Goal: Navigation & Orientation: Find specific page/section

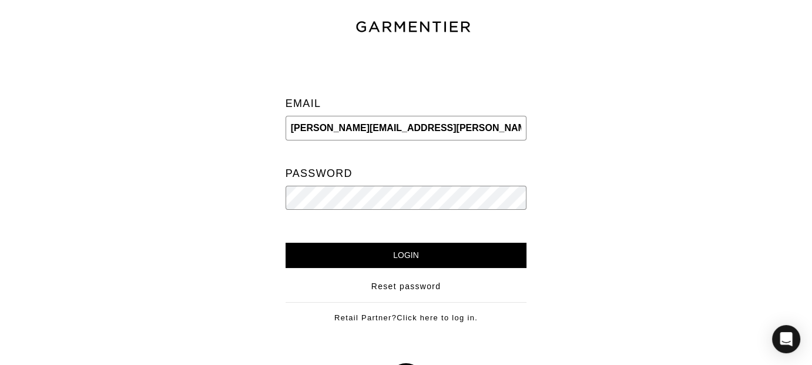
click at [285, 243] on input "Login" at bounding box center [405, 255] width 241 height 25
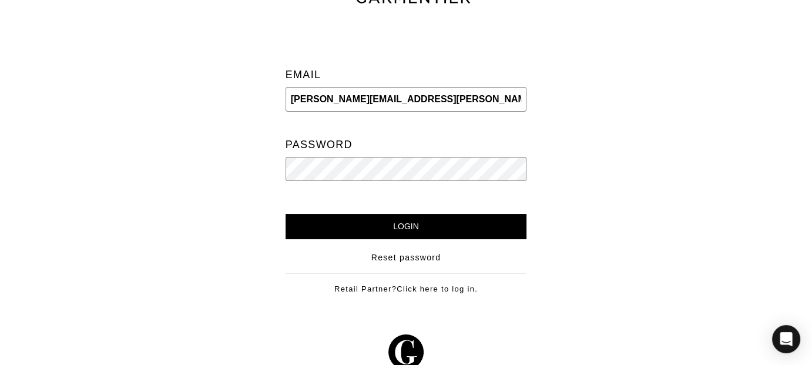
scroll to position [44, 0]
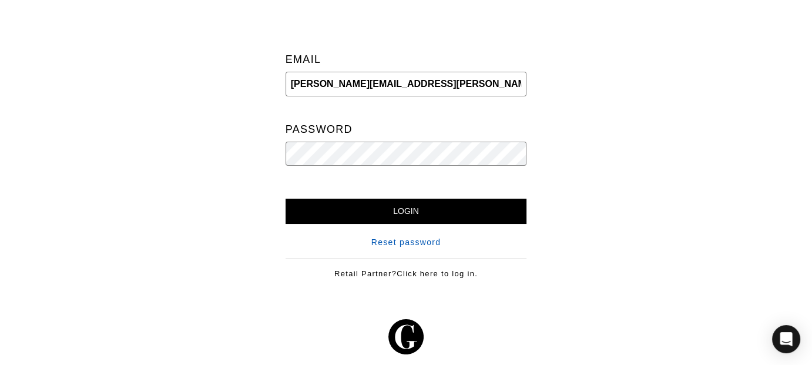
click at [429, 238] on link "Reset password" at bounding box center [406, 242] width 70 height 12
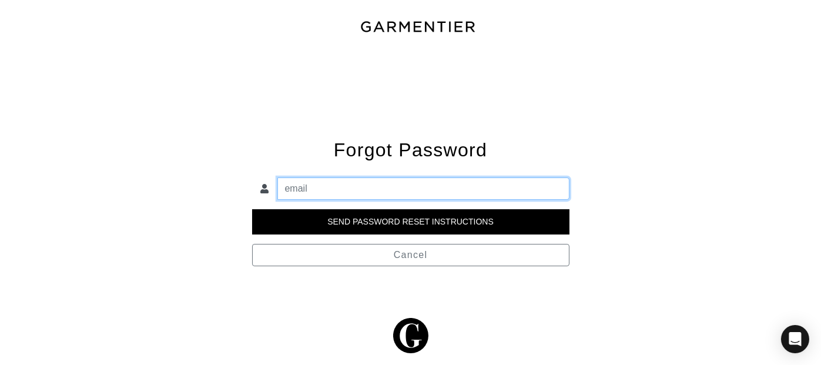
click at [362, 185] on input "email" at bounding box center [423, 188] width 292 height 22
type input "[PERSON_NAME][EMAIL_ADDRESS][PERSON_NAME][DOMAIN_NAME]"
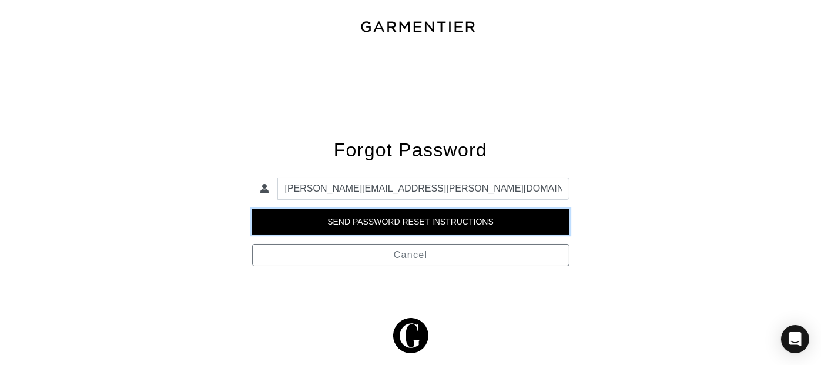
click at [397, 219] on input "Send Password Reset Instructions" at bounding box center [410, 221] width 317 height 25
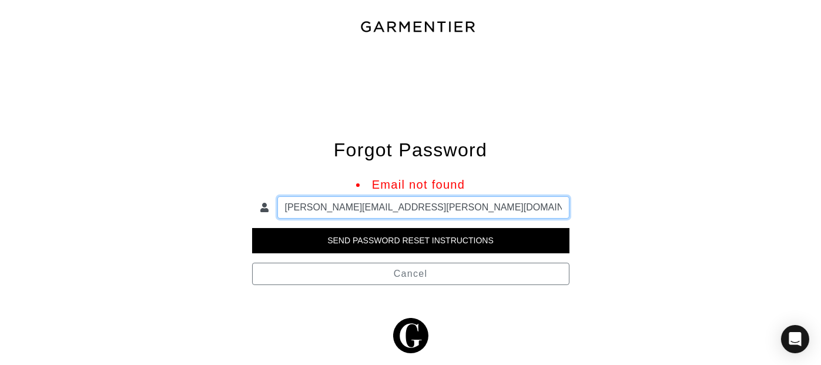
click at [369, 209] on input "[PERSON_NAME][EMAIL_ADDRESS][PERSON_NAME][DOMAIN_NAME]" at bounding box center [423, 207] width 292 height 22
click at [403, 208] on input "[PERSON_NAME][EMAIL_ADDRESS][PERSON_NAME][DOMAIN_NAME]" at bounding box center [423, 207] width 292 height 22
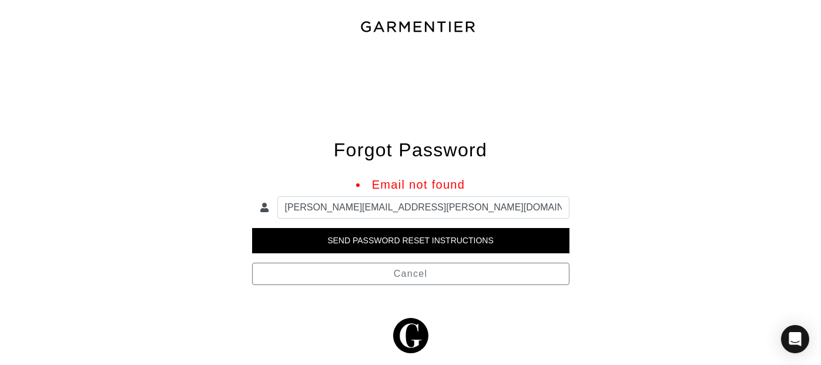
click at [405, 135] on div "Forgot Password Email not found anna.berndt@gmail.com Send Password Reset Instr…" at bounding box center [411, 168] width 670 height 234
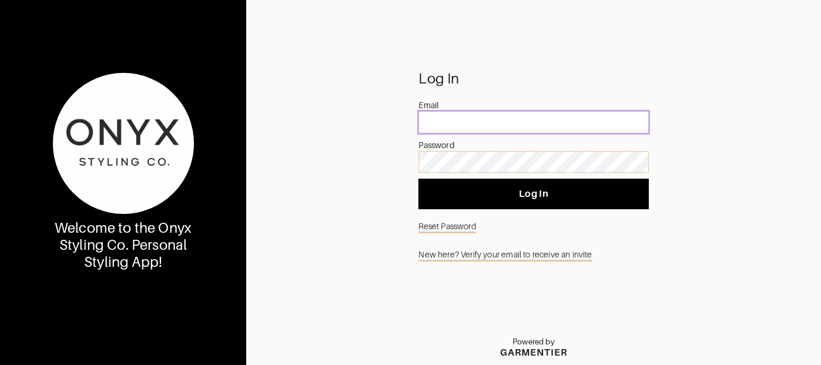
click at [505, 119] on input "email" at bounding box center [533, 122] width 230 height 22
type input "[PERSON_NAME][EMAIL_ADDRESS][PERSON_NAME][DOMAIN_NAME]"
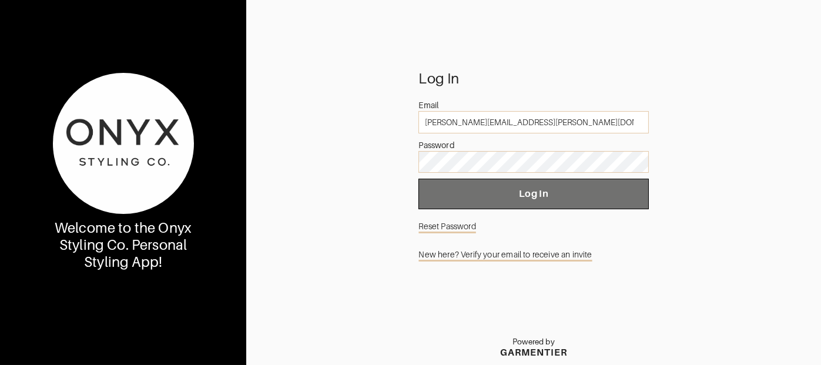
click at [509, 197] on span "Log In" at bounding box center [533, 194] width 211 height 12
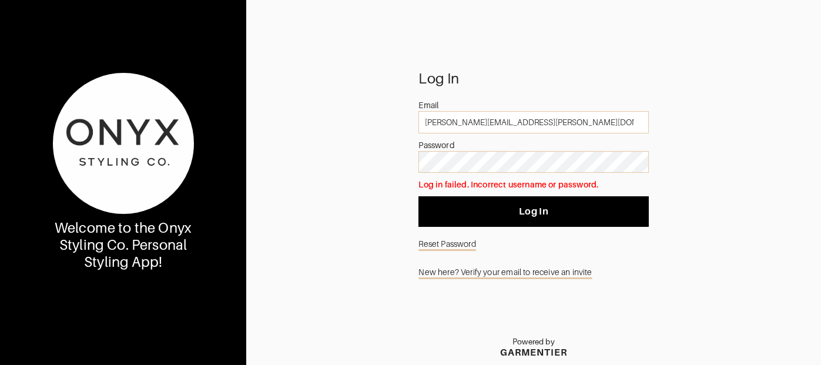
click at [463, 244] on link "Reset Password" at bounding box center [533, 244] width 230 height 22
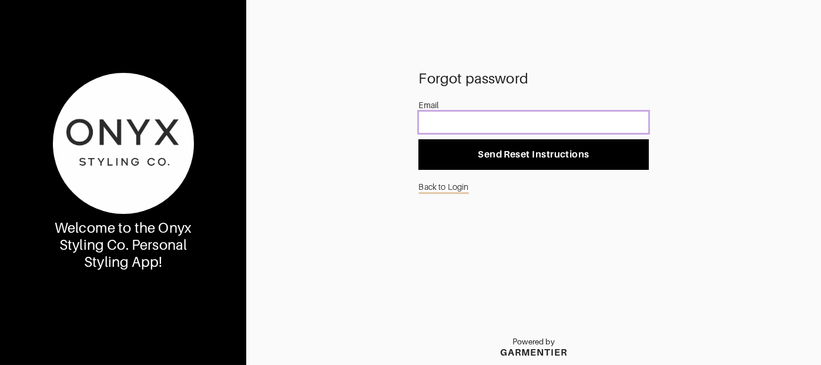
click at [485, 120] on input "email" at bounding box center [533, 122] width 230 height 22
type input "[PERSON_NAME][EMAIL_ADDRESS][PERSON_NAME][DOMAIN_NAME]"
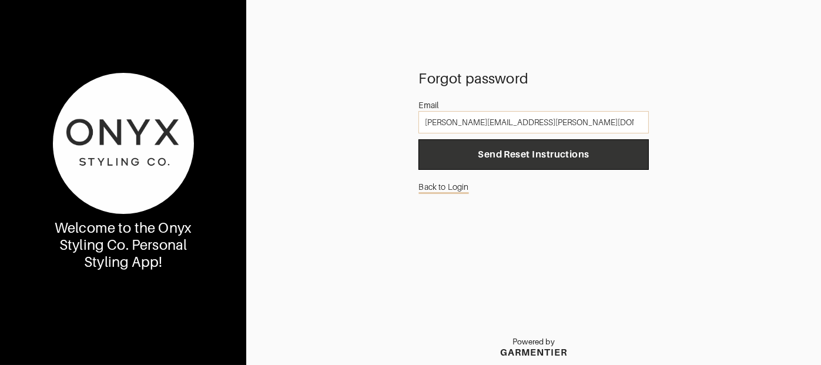
click at [517, 146] on button "Send Reset Instructions" at bounding box center [533, 154] width 230 height 31
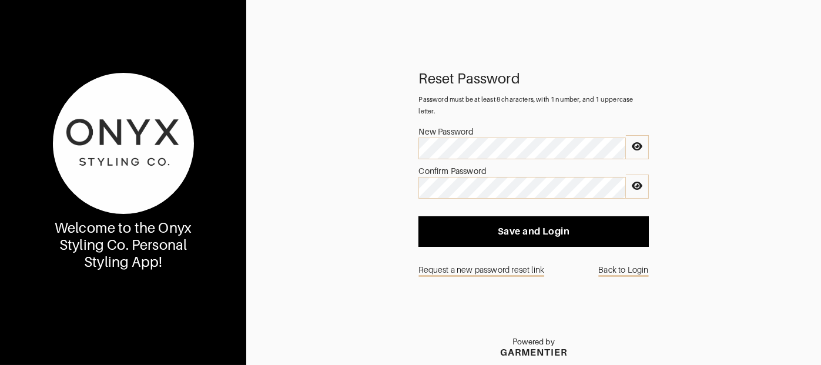
click at [631, 147] on icon at bounding box center [636, 146] width 11 height 9
click at [633, 186] on icon at bounding box center [636, 185] width 12 height 9
click at [630, 184] on div at bounding box center [637, 186] width 23 height 24
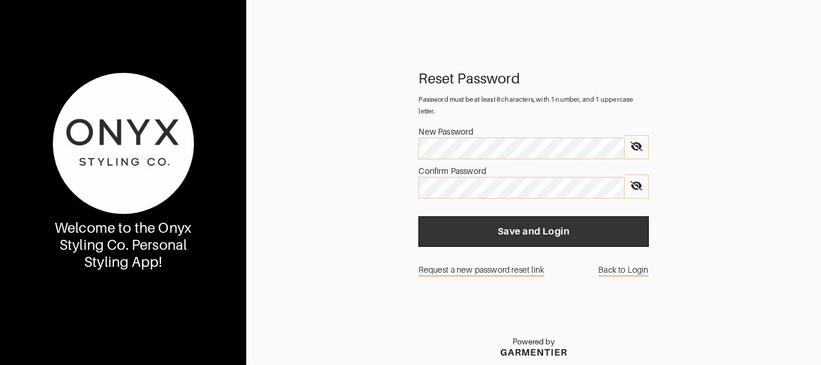
click at [551, 223] on button "Save and Login" at bounding box center [533, 231] width 230 height 31
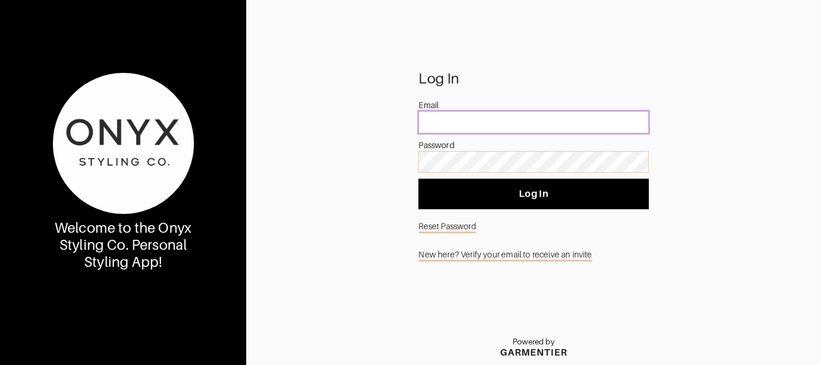
click at [461, 126] on input "email" at bounding box center [533, 122] width 230 height 22
drag, startPoint x: 528, startPoint y: 118, endPoint x: 410, endPoint y: 123, distance: 118.2
click at [410, 123] on div "Log In Email [PERSON_NAME][EMAIL_ADDRESS][PERSON_NAME][DOMAIN_NAME] Password Lo…" at bounding box center [533, 219] width 574 height 292
type input "[PERSON_NAME][EMAIL_ADDRESS][PERSON_NAME][DOMAIN_NAME]"
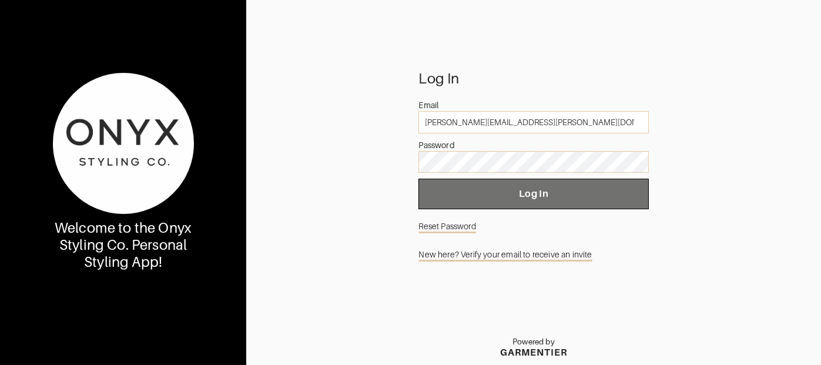
click at [532, 194] on span "Log In" at bounding box center [533, 194] width 211 height 12
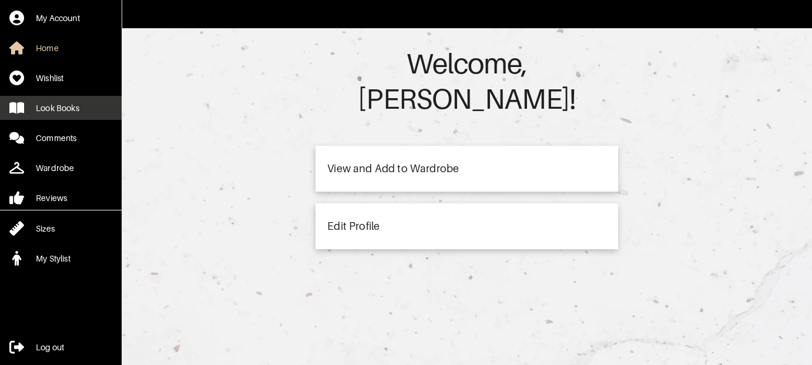
click at [46, 106] on div "Look Books" at bounding box center [57, 108] width 43 height 12
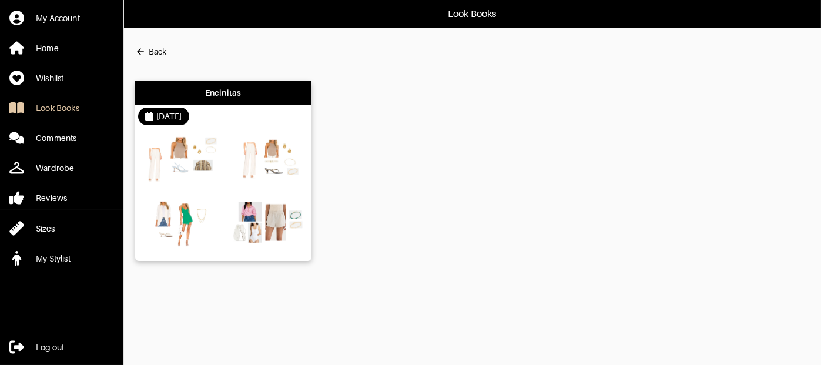
click at [261, 220] on img at bounding box center [265, 225] width 79 height 56
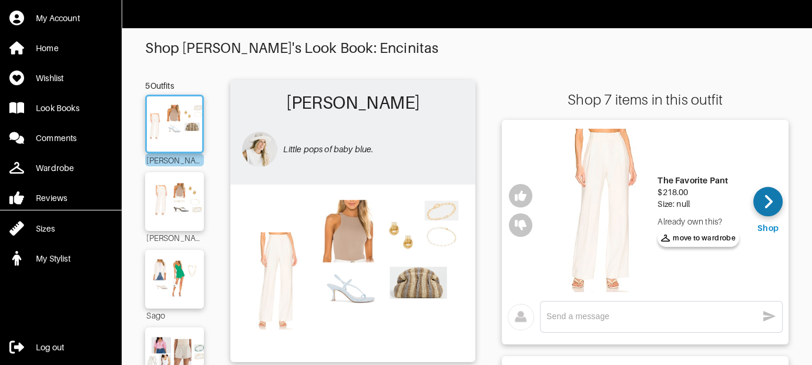
click at [767, 201] on icon at bounding box center [768, 202] width 9 height 18
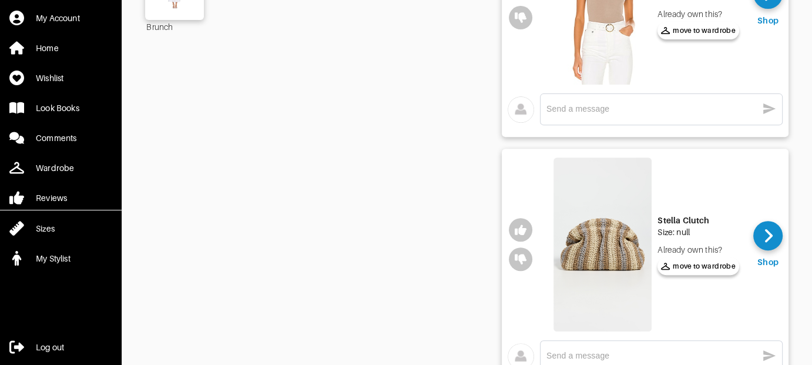
scroll to position [470, 0]
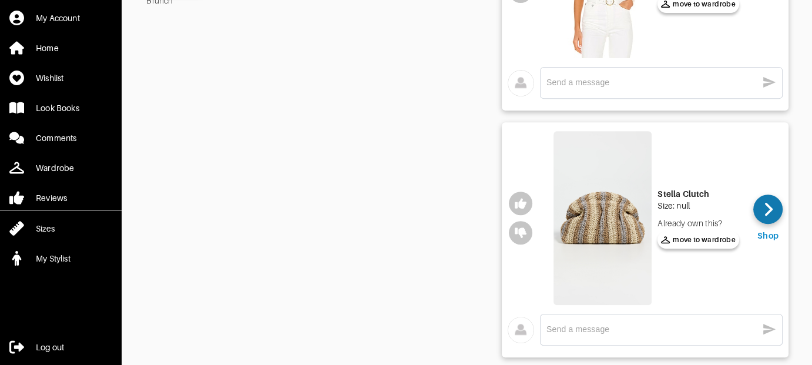
click at [771, 216] on icon at bounding box center [768, 209] width 9 height 18
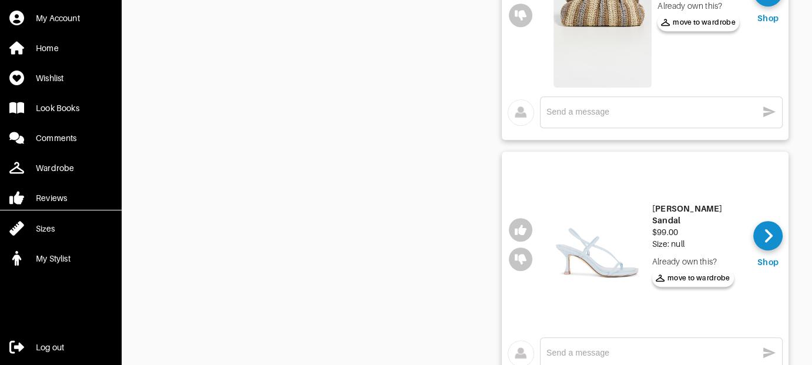
scroll to position [705, 0]
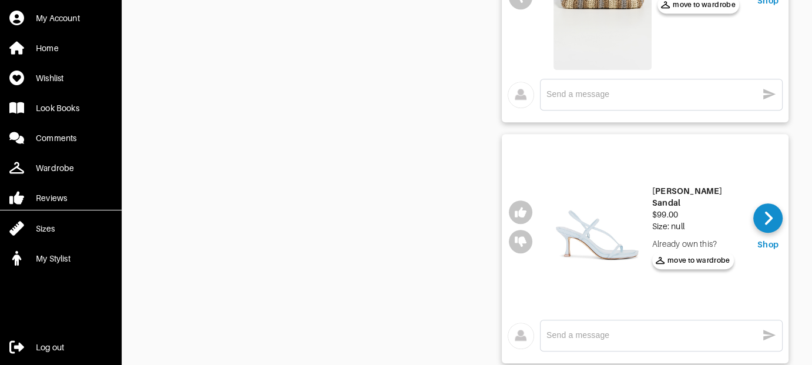
click at [623, 236] on img at bounding box center [597, 227] width 98 height 168
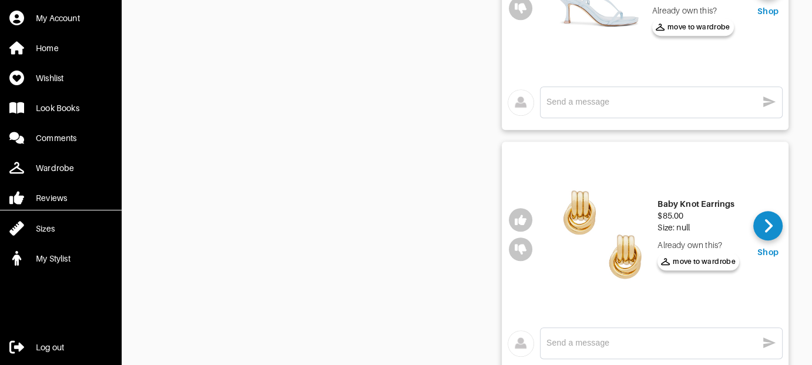
scroll to position [940, 0]
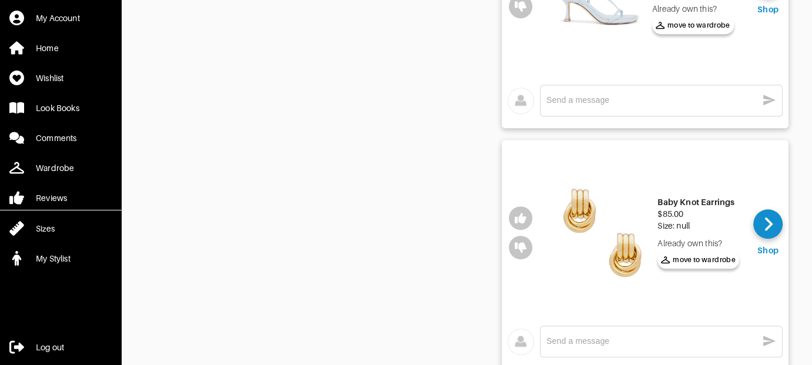
click at [676, 216] on div "$85.00" at bounding box center [698, 214] width 82 height 12
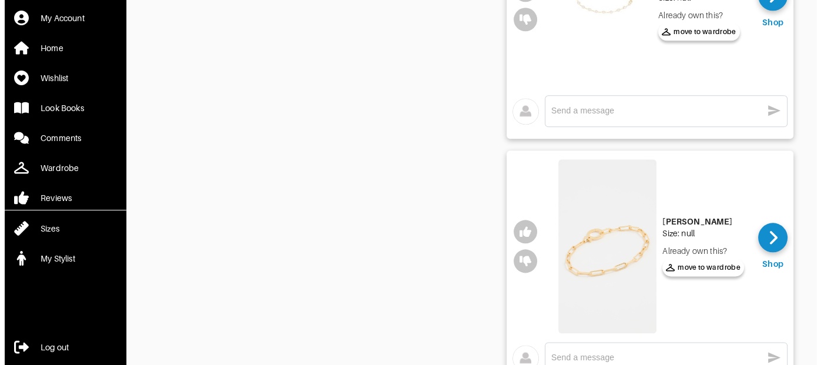
scroll to position [1463, 0]
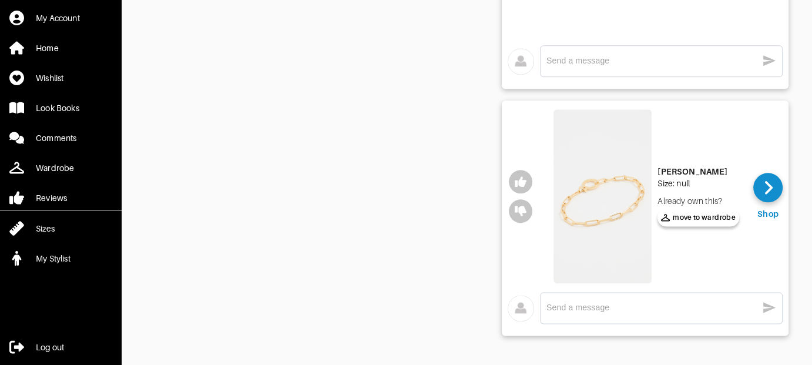
click at [686, 195] on div "Already own this?" at bounding box center [698, 201] width 82 height 12
click at [704, 212] on span "move to wardrobe" at bounding box center [698, 217] width 75 height 11
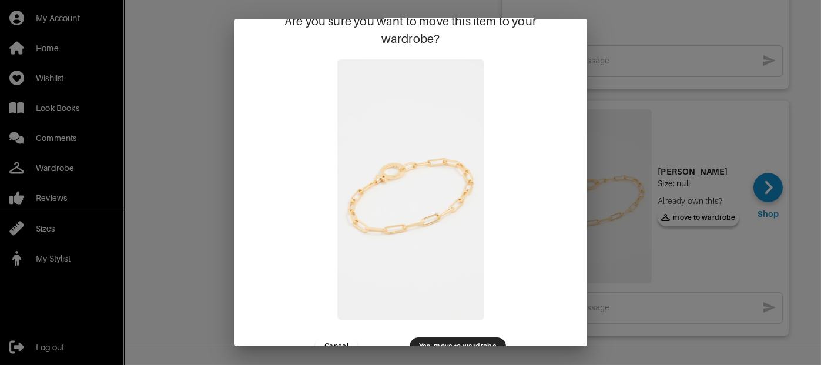
scroll to position [66, 0]
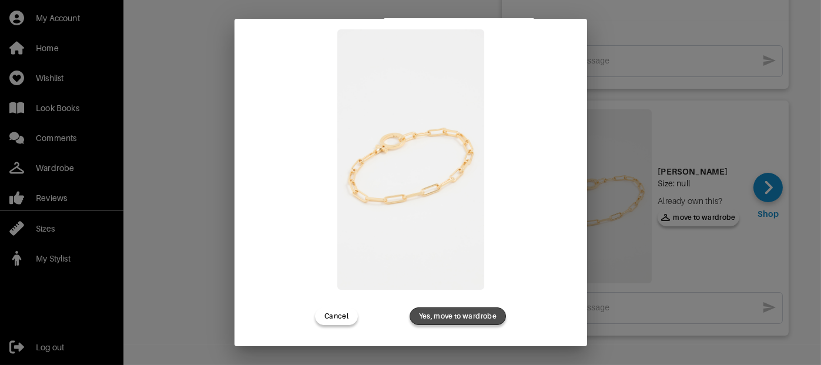
click at [446, 311] on span "Yes, move to wardrobe" at bounding box center [458, 316] width 78 height 11
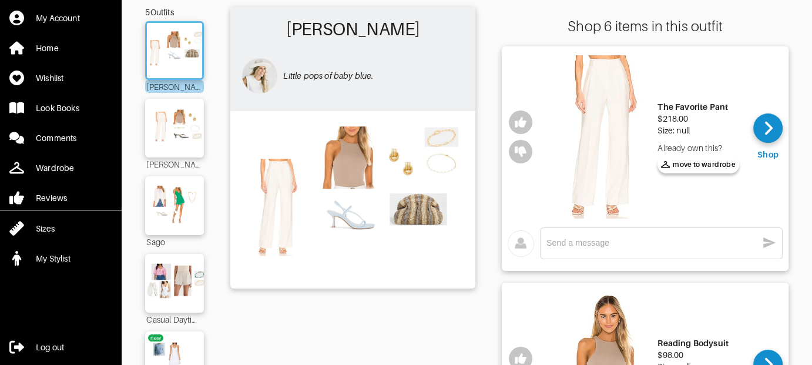
scroll to position [0, 0]
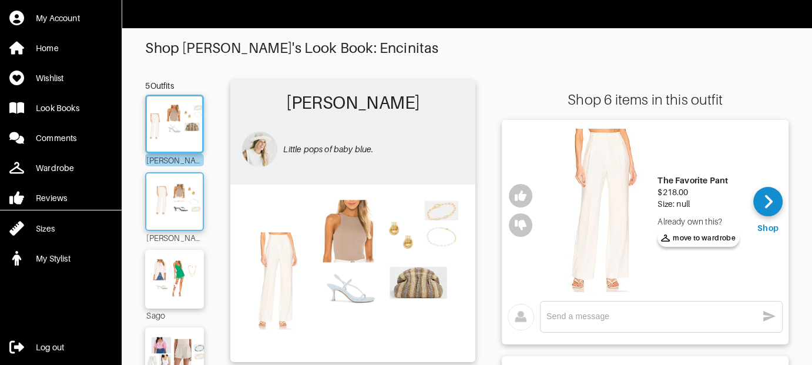
click at [166, 204] on img at bounding box center [174, 201] width 63 height 45
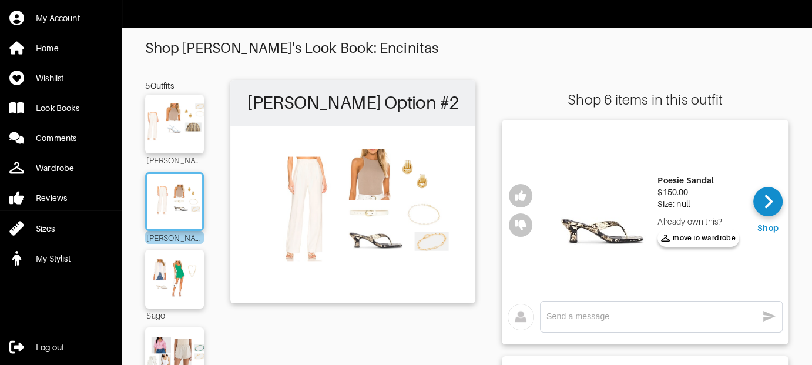
click at [605, 234] on img at bounding box center [602, 210] width 98 height 163
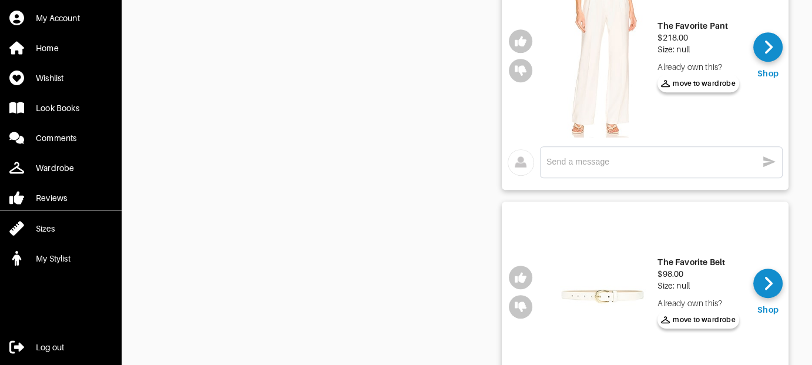
scroll to position [764, 0]
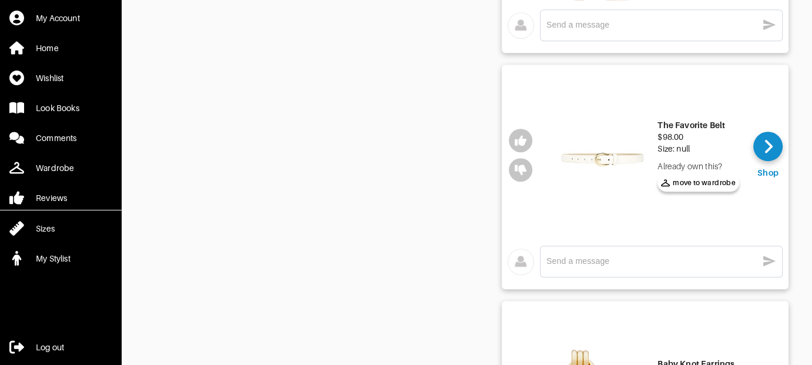
click at [626, 150] on img at bounding box center [602, 154] width 98 height 163
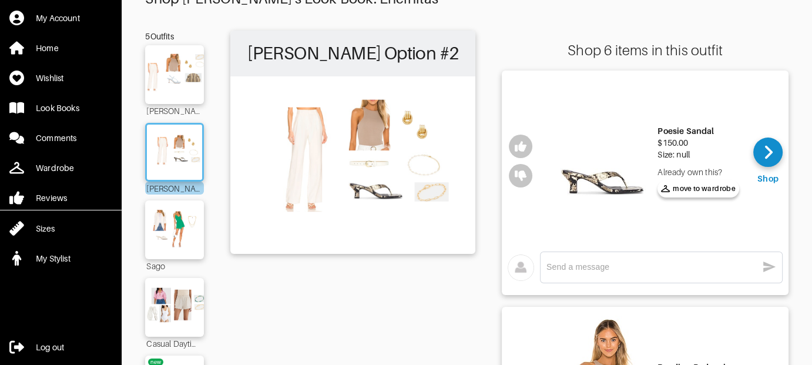
scroll to position [117, 0]
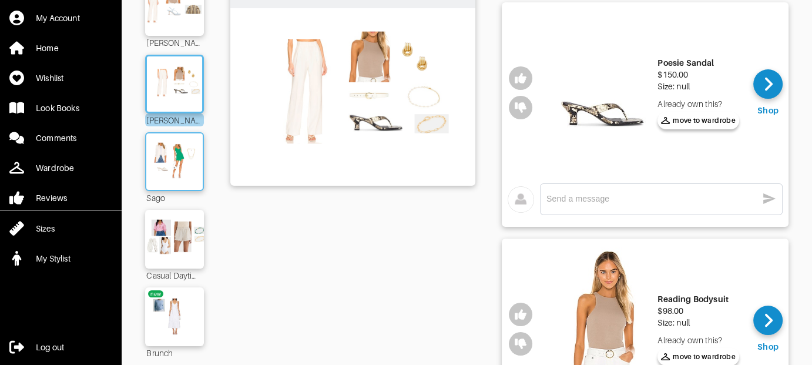
click at [170, 151] on img at bounding box center [174, 161] width 63 height 45
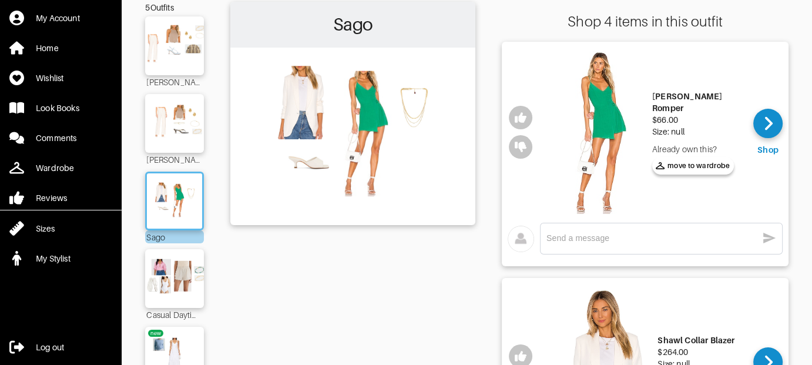
scroll to position [59, 0]
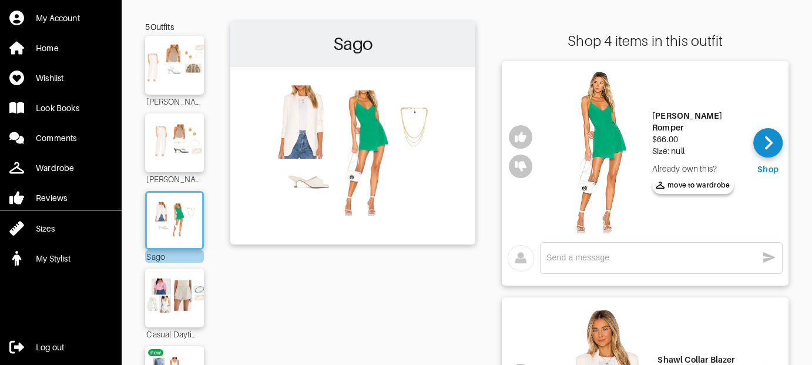
click at [614, 146] on img at bounding box center [597, 151] width 98 height 163
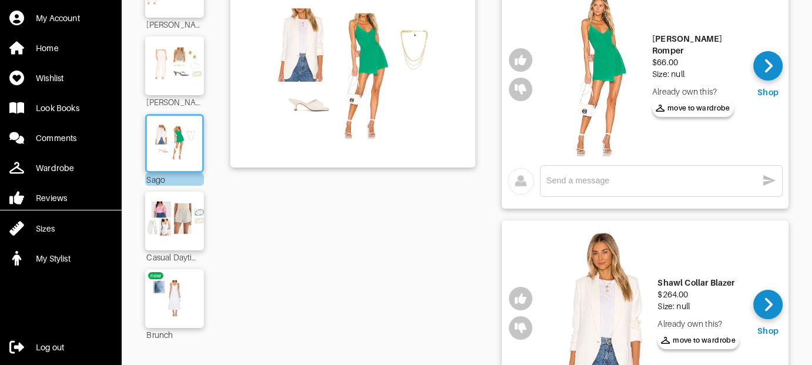
scroll to position [235, 0]
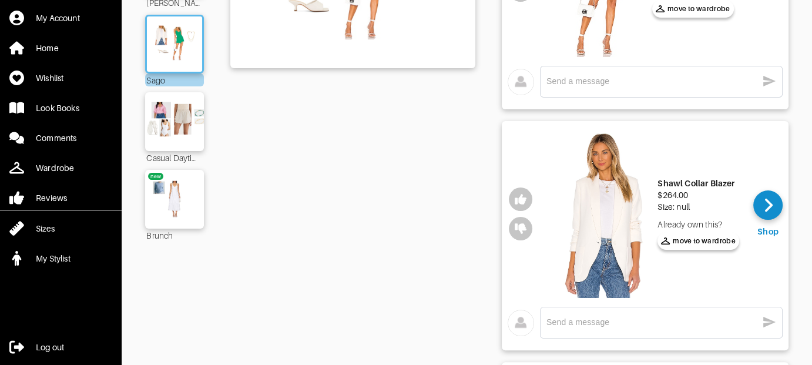
click at [612, 225] on img at bounding box center [602, 214] width 98 height 168
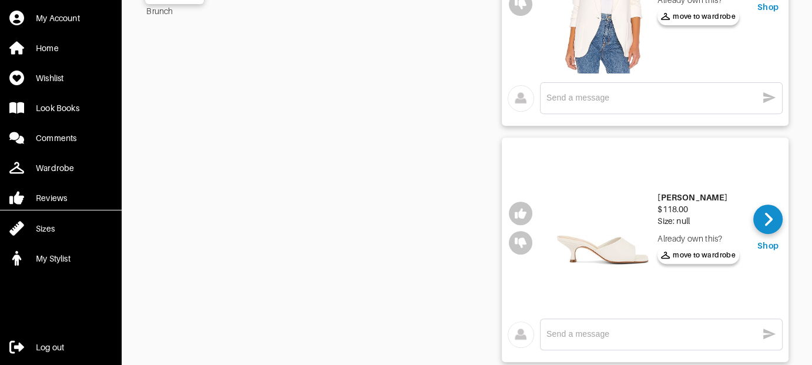
scroll to position [470, 0]
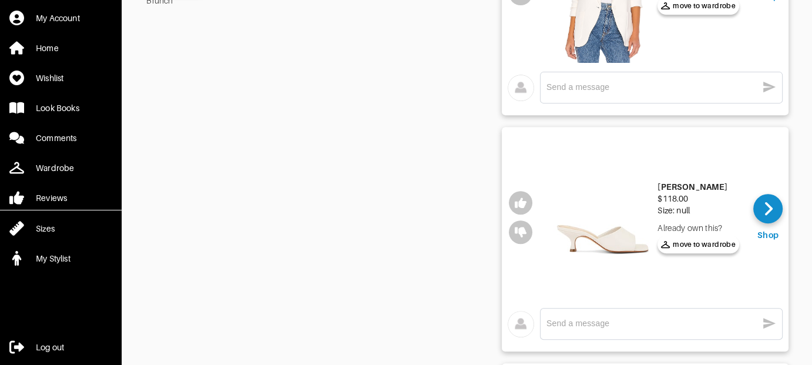
click at [676, 187] on div "Dethalia Sandal" at bounding box center [698, 187] width 82 height 12
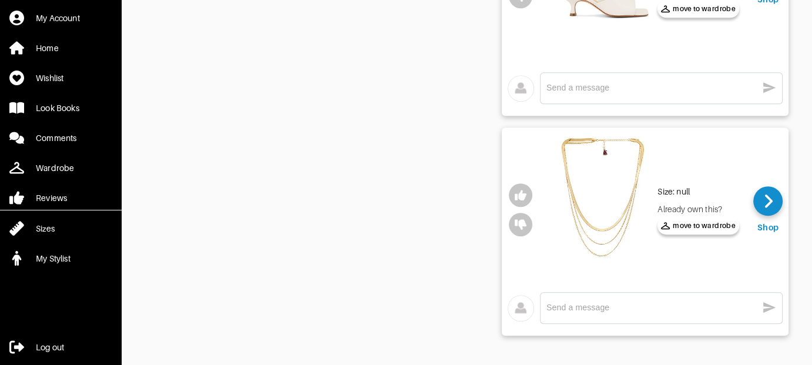
scroll to position [713, 0]
click at [597, 219] on img at bounding box center [602, 209] width 98 height 147
click at [765, 186] on div at bounding box center [767, 200] width 29 height 29
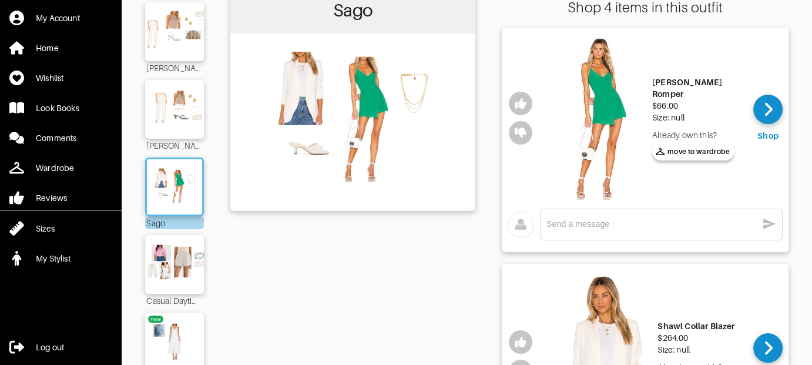
scroll to position [67, 0]
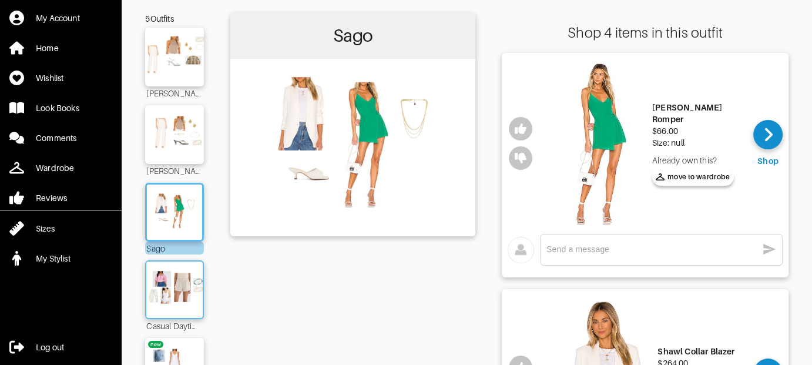
click at [169, 277] on img at bounding box center [174, 289] width 63 height 45
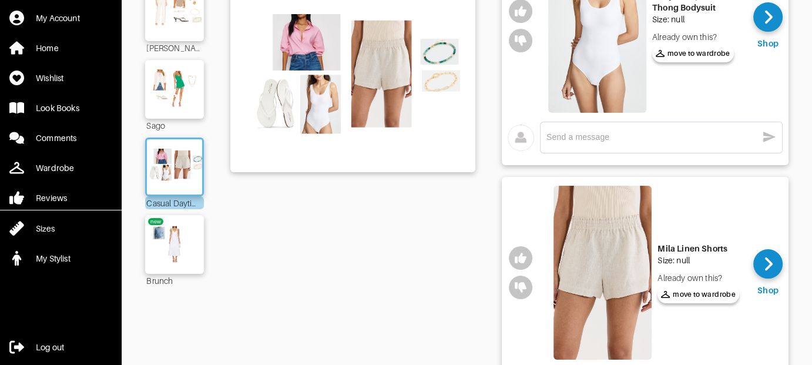
scroll to position [67, 0]
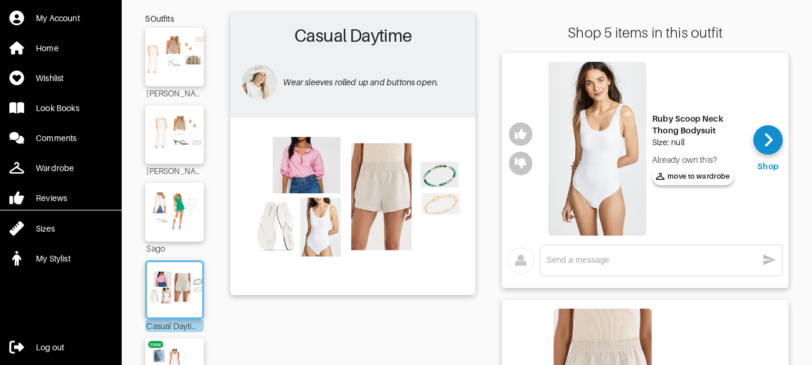
click at [625, 139] on img at bounding box center [597, 149] width 98 height 174
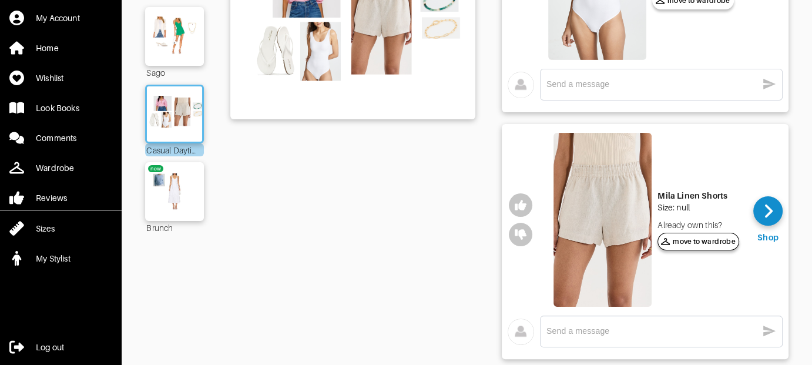
scroll to position [243, 0]
click at [619, 211] on img at bounding box center [602, 219] width 98 height 174
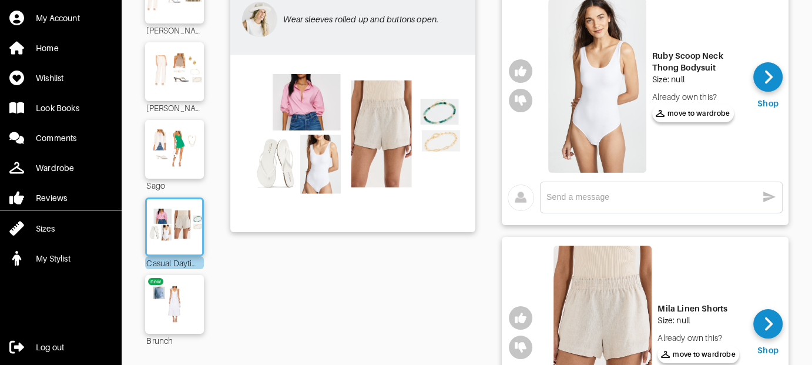
scroll to position [126, 0]
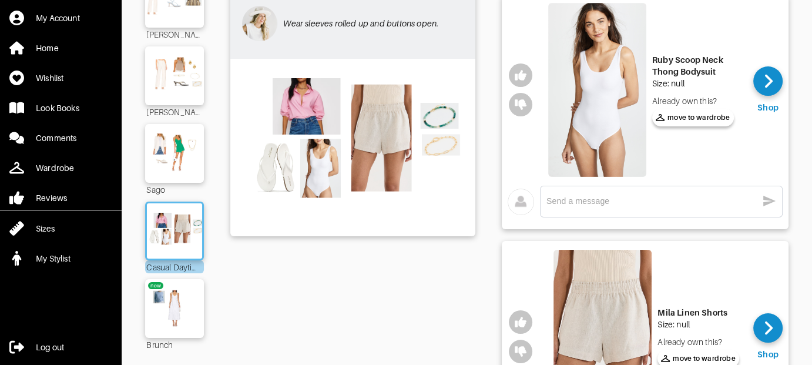
click at [605, 127] on img at bounding box center [597, 90] width 98 height 174
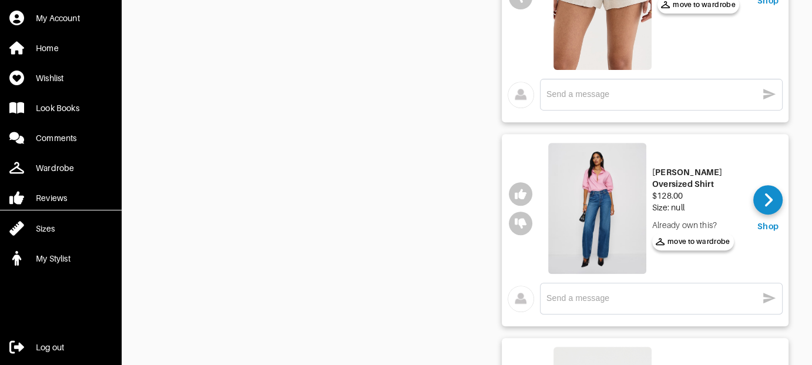
scroll to position [478, 0]
click at [613, 173] on img at bounding box center [597, 209] width 98 height 131
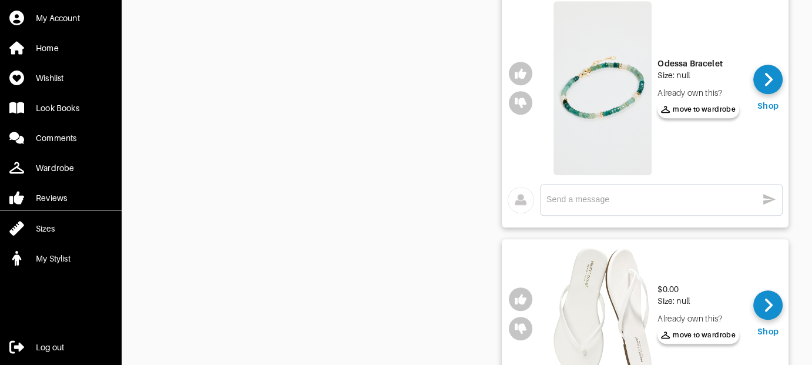
scroll to position [831, 0]
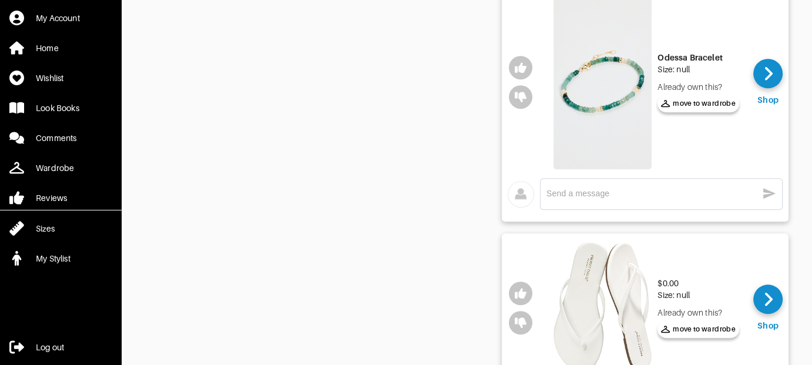
click at [607, 100] on img at bounding box center [602, 82] width 98 height 174
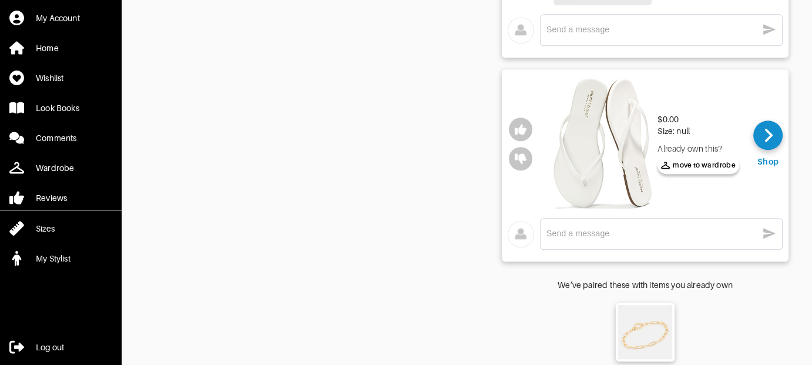
scroll to position [1007, 0]
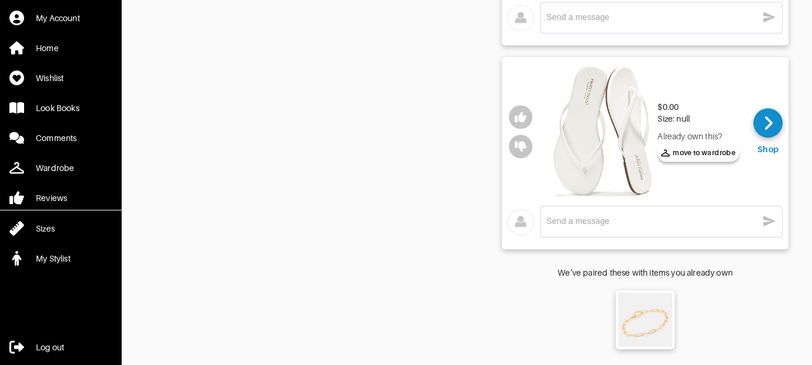
click at [614, 150] on img at bounding box center [602, 131] width 98 height 131
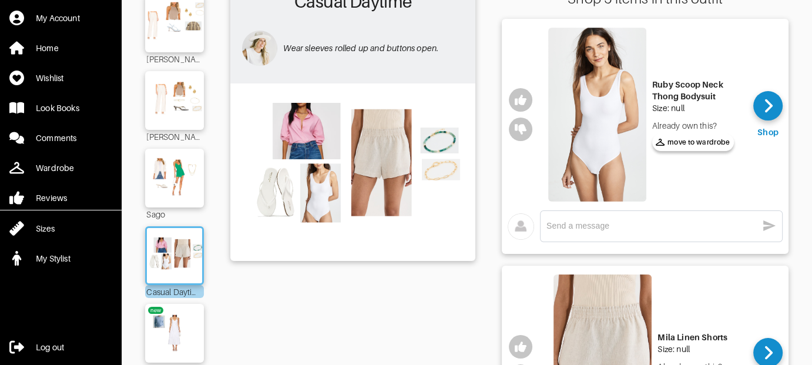
scroll to position [76, 0]
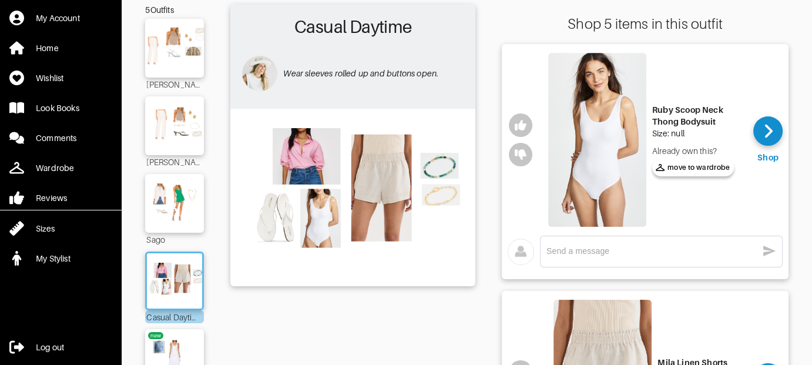
click at [587, 143] on img at bounding box center [597, 140] width 98 height 174
click at [617, 133] on img at bounding box center [597, 140] width 98 height 174
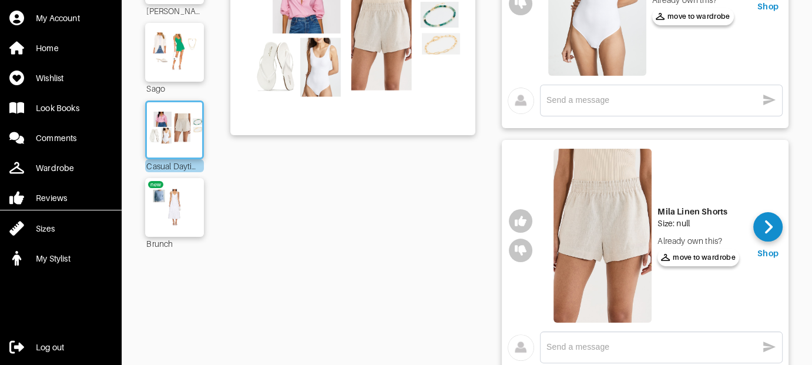
scroll to position [193, 0]
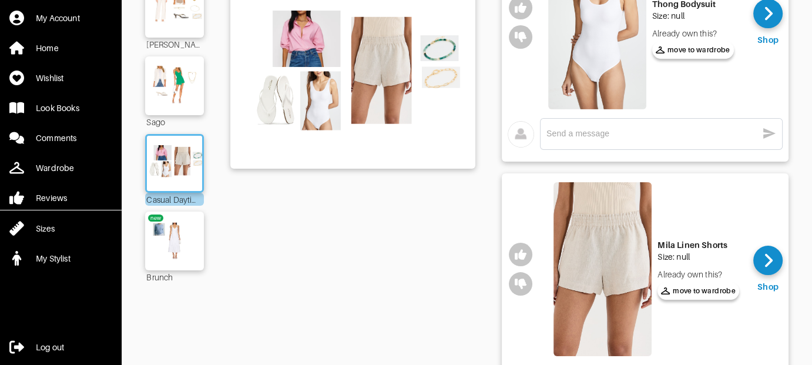
click at [597, 58] on img at bounding box center [597, 22] width 98 height 174
click at [176, 236] on img at bounding box center [174, 241] width 63 height 45
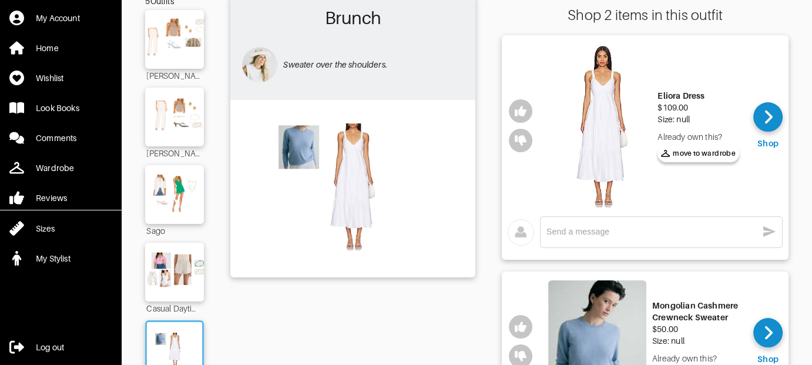
scroll to position [76, 0]
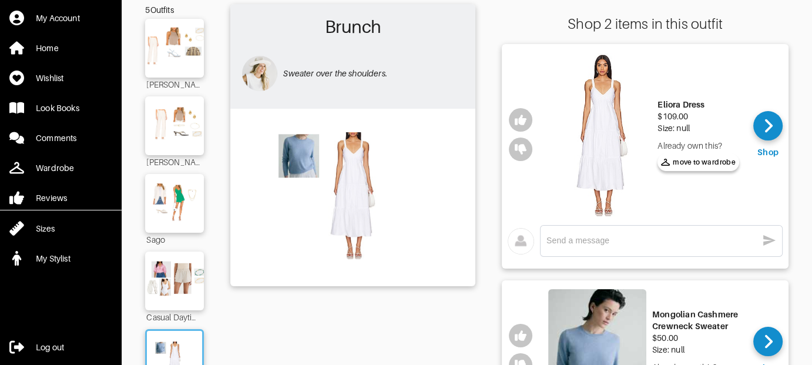
click at [616, 126] on img at bounding box center [602, 134] width 98 height 163
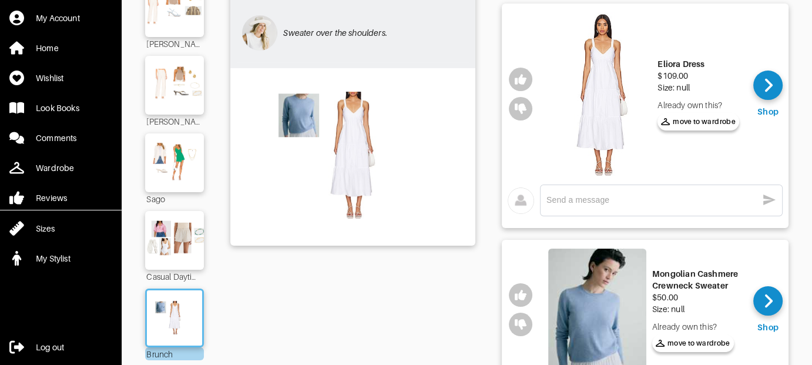
scroll to position [193, 0]
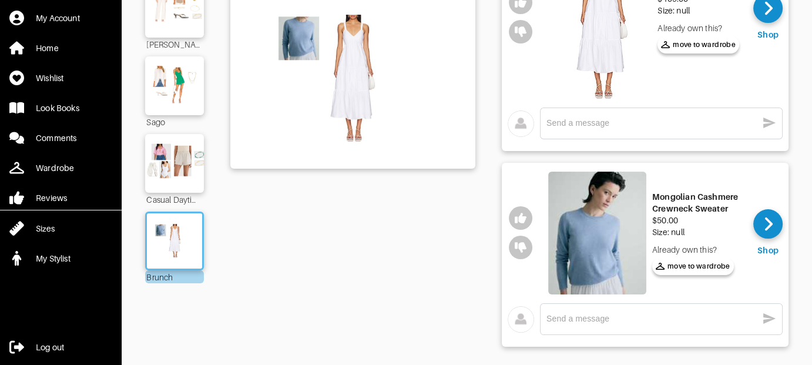
click at [673, 213] on div "Mongolian Cashmere Crewneck Sweater" at bounding box center [698, 202] width 92 height 23
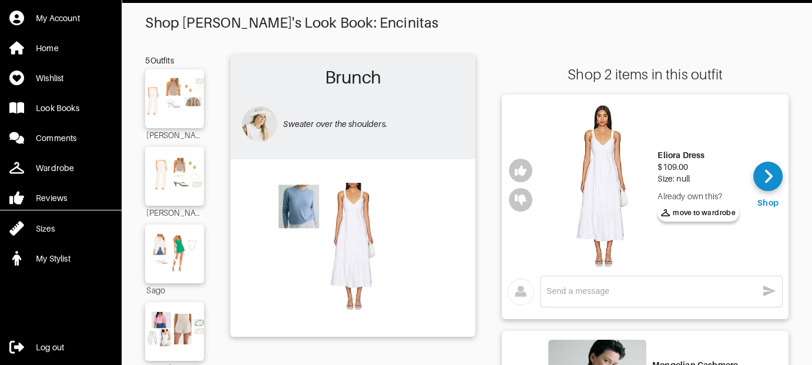
scroll to position [0, 0]
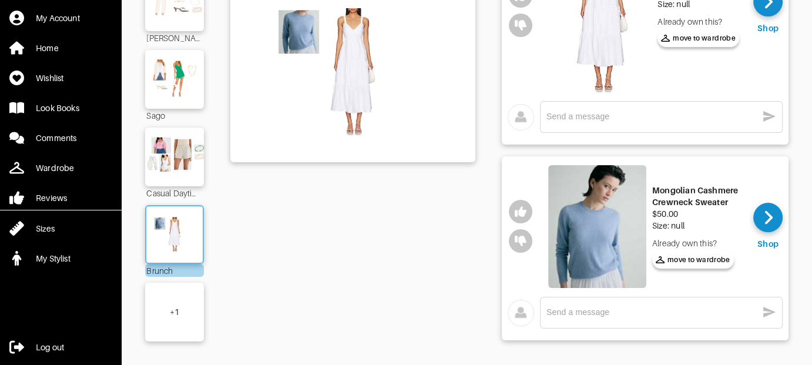
scroll to position [213, 0]
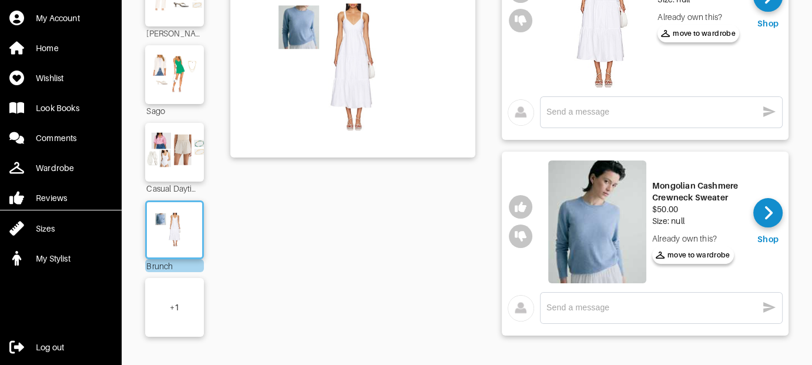
click at [170, 301] on div "+ 1" at bounding box center [174, 307] width 9 height 12
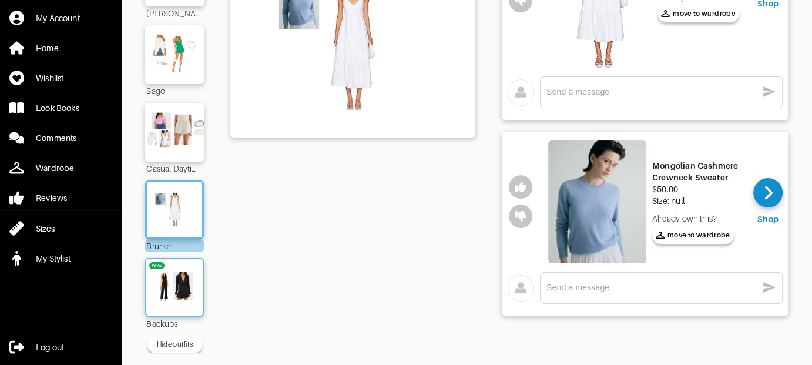
scroll to position [230, 0]
click at [180, 275] on img at bounding box center [174, 287] width 63 height 45
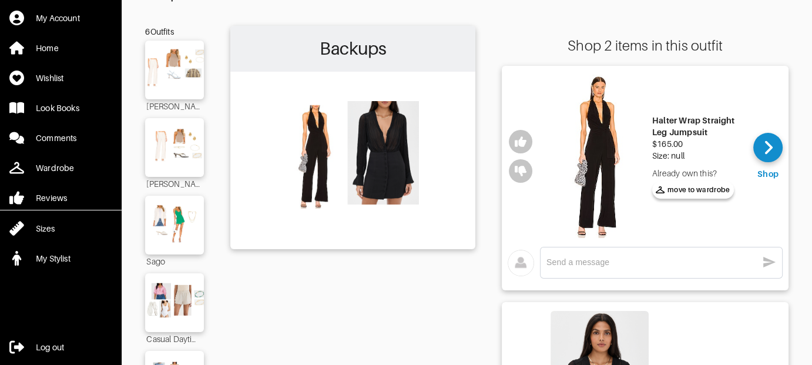
scroll to position [230, 0]
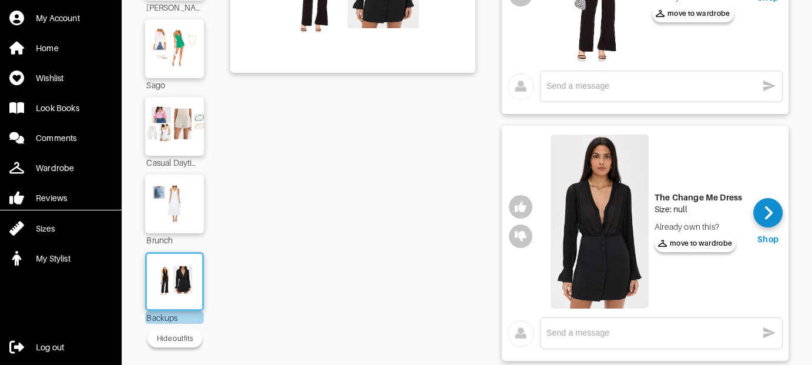
click at [617, 236] on img at bounding box center [599, 222] width 98 height 174
click at [173, 270] on img at bounding box center [174, 281] width 63 height 45
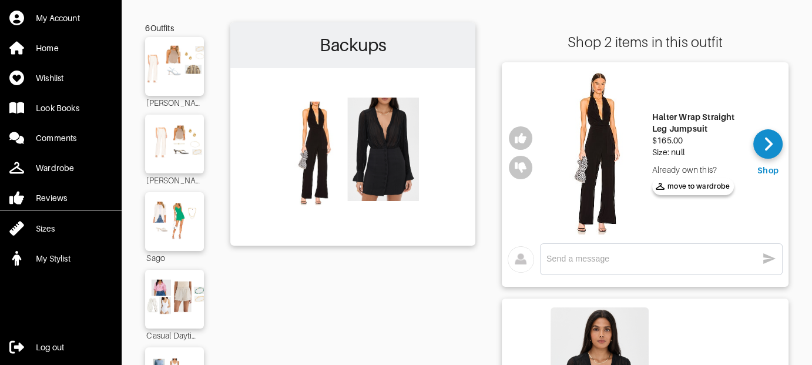
scroll to position [54, 0]
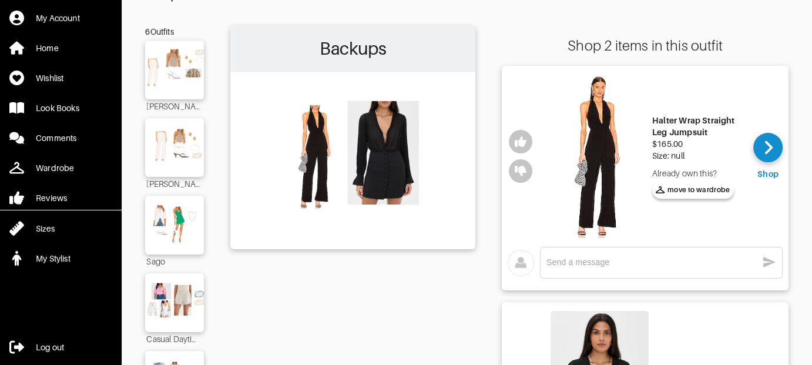
click at [611, 179] on img at bounding box center [597, 156] width 98 height 163
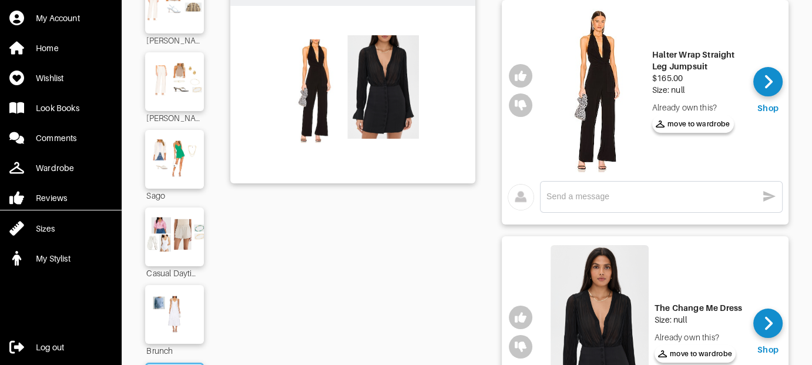
scroll to position [264, 0]
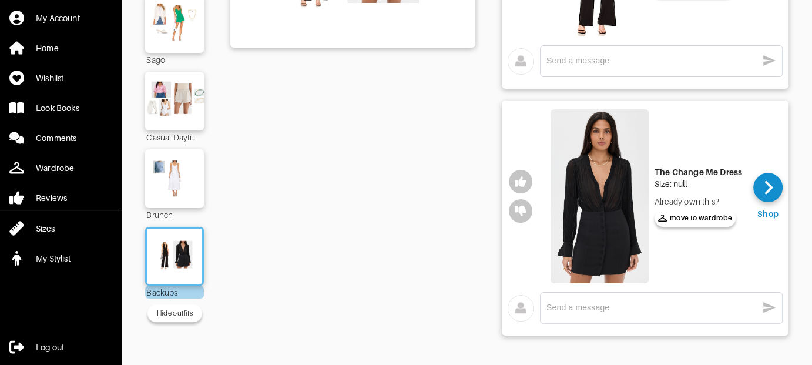
click at [290, 209] on div "Backups" at bounding box center [352, 88] width 245 height 529
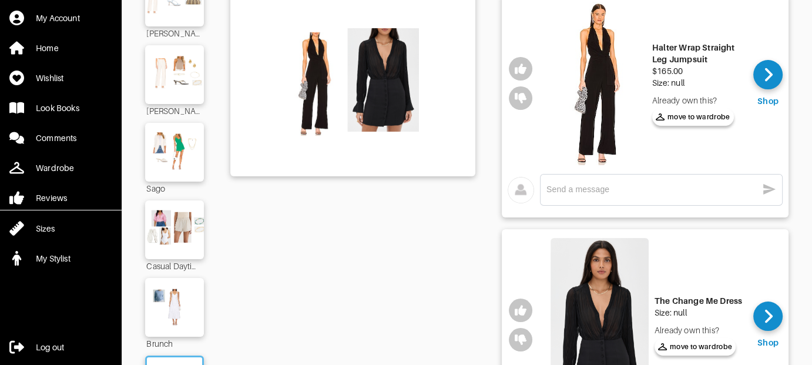
scroll to position [0, 0]
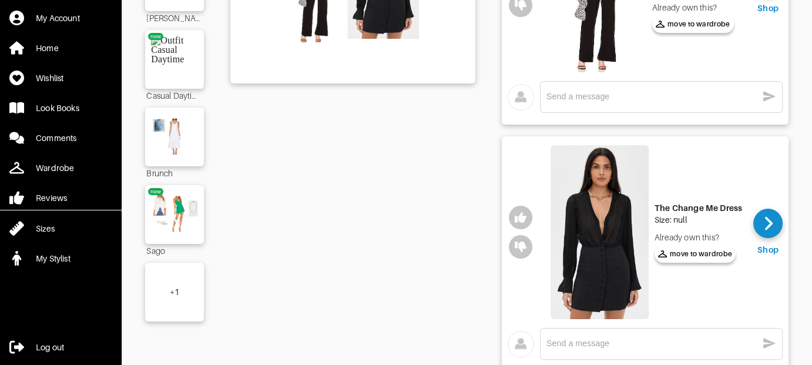
scroll to position [264, 0]
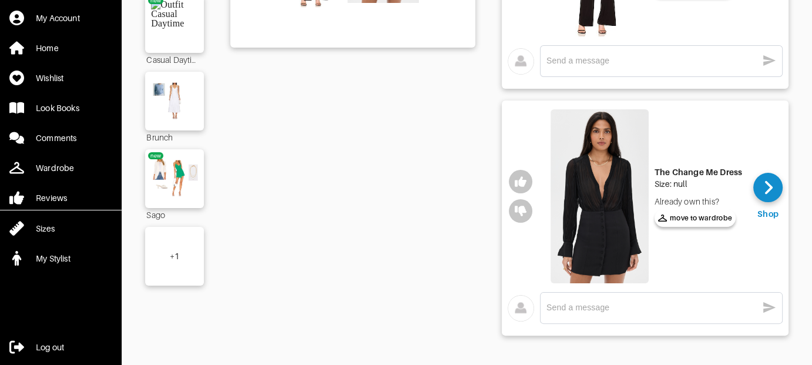
click at [179, 250] on div "+ 1" at bounding box center [174, 256] width 9 height 12
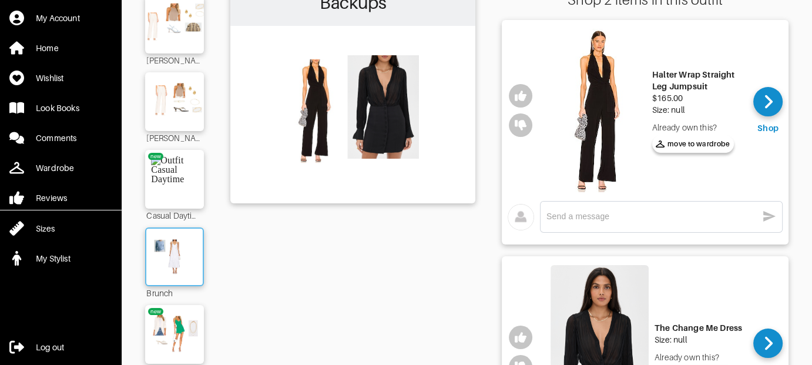
scroll to position [88, 0]
